Goal: Find specific page/section: Find specific page/section

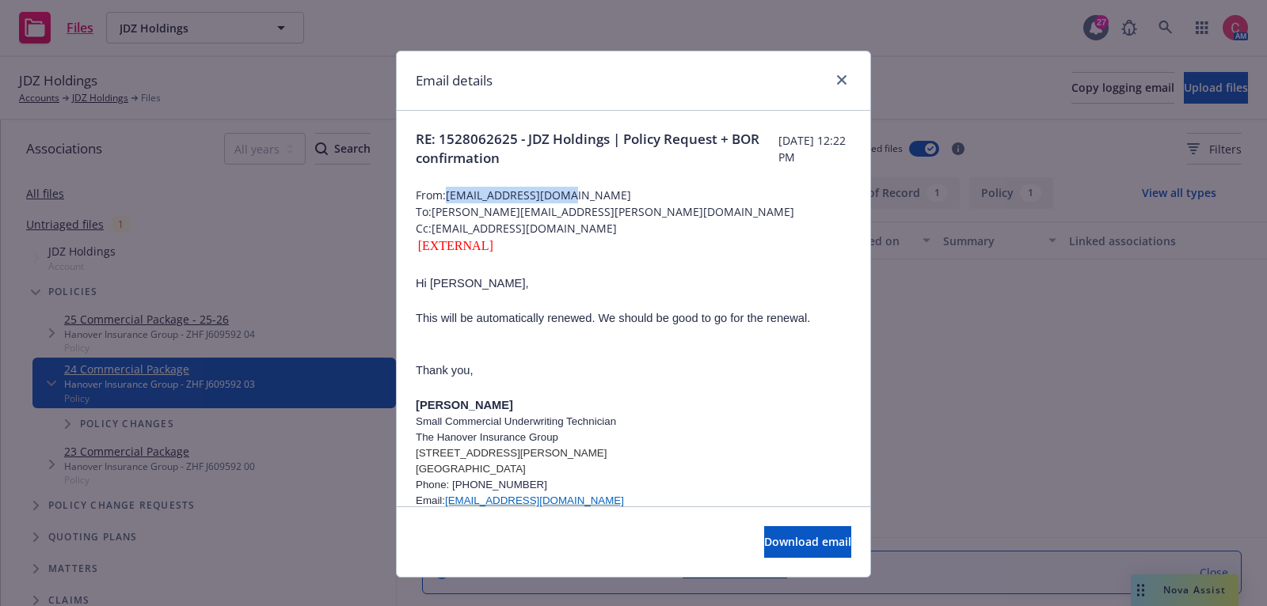
scroll to position [560, 0]
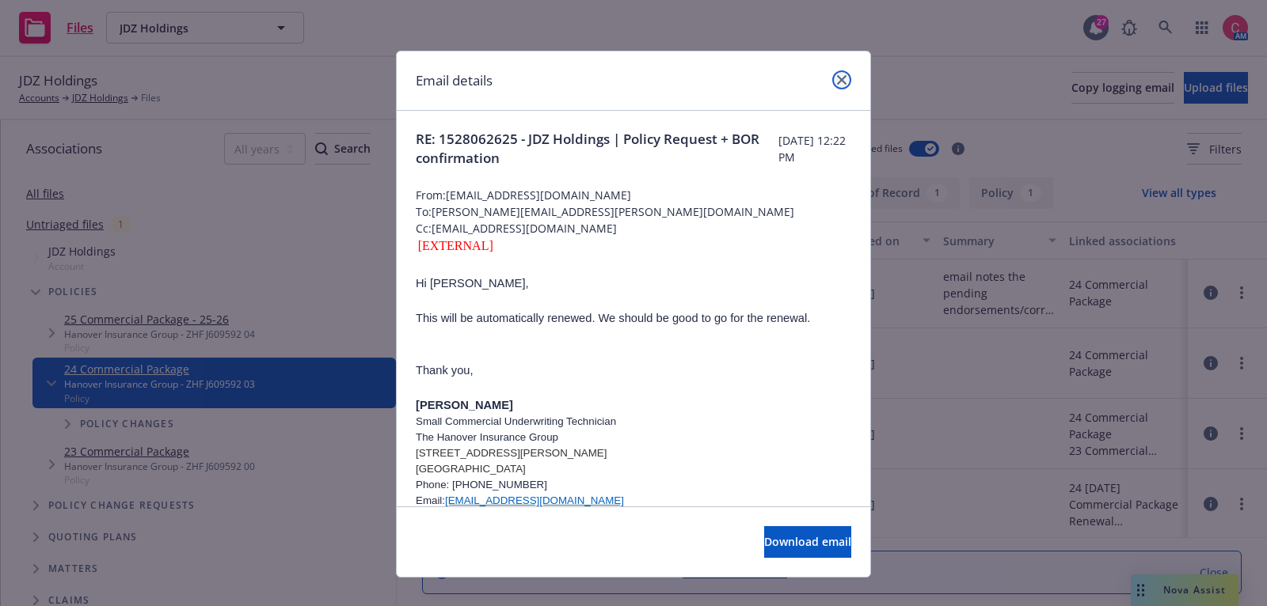
click at [840, 75] on icon "close" at bounding box center [842, 80] width 10 height 10
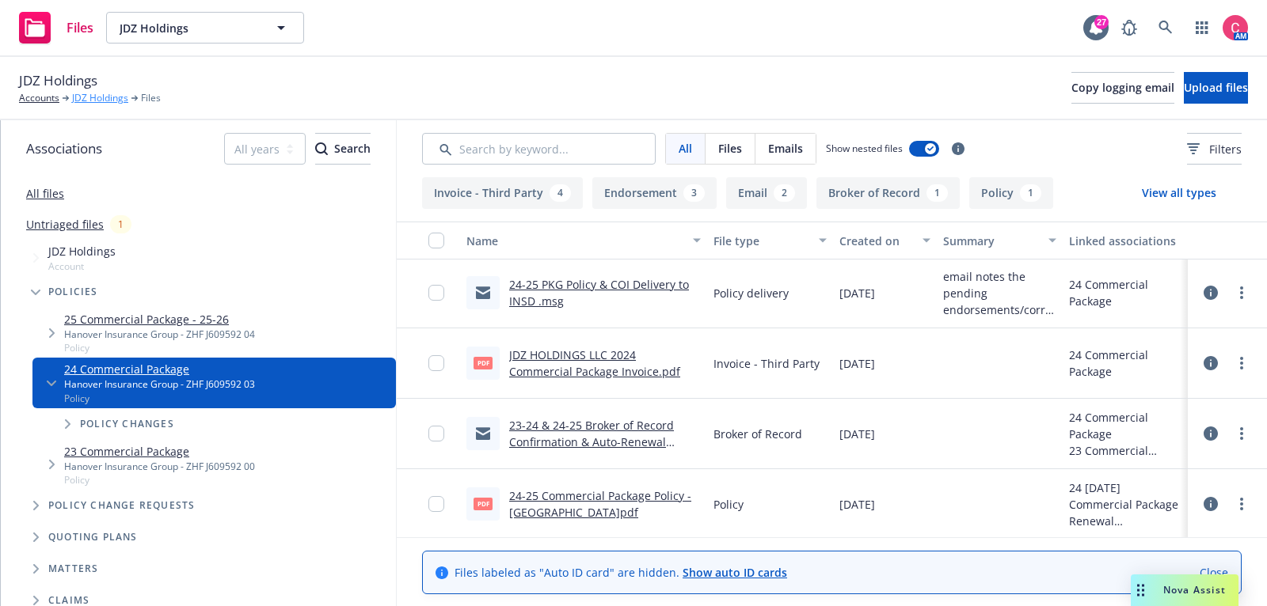
click at [110, 91] on link "JDZ Holdings" at bounding box center [100, 98] width 56 height 14
